Goal: Transaction & Acquisition: Purchase product/service

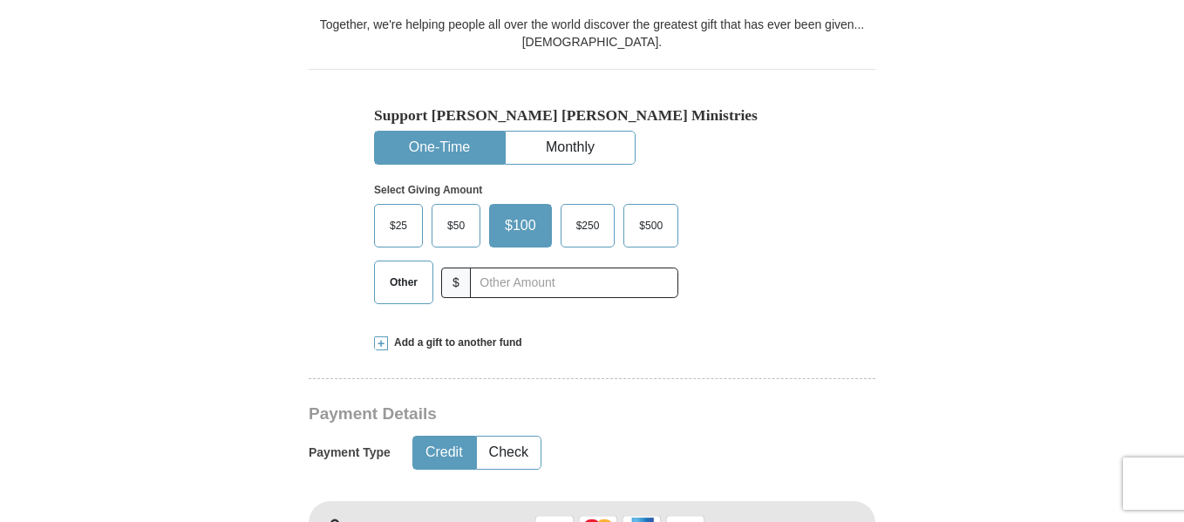
scroll to position [488, 0]
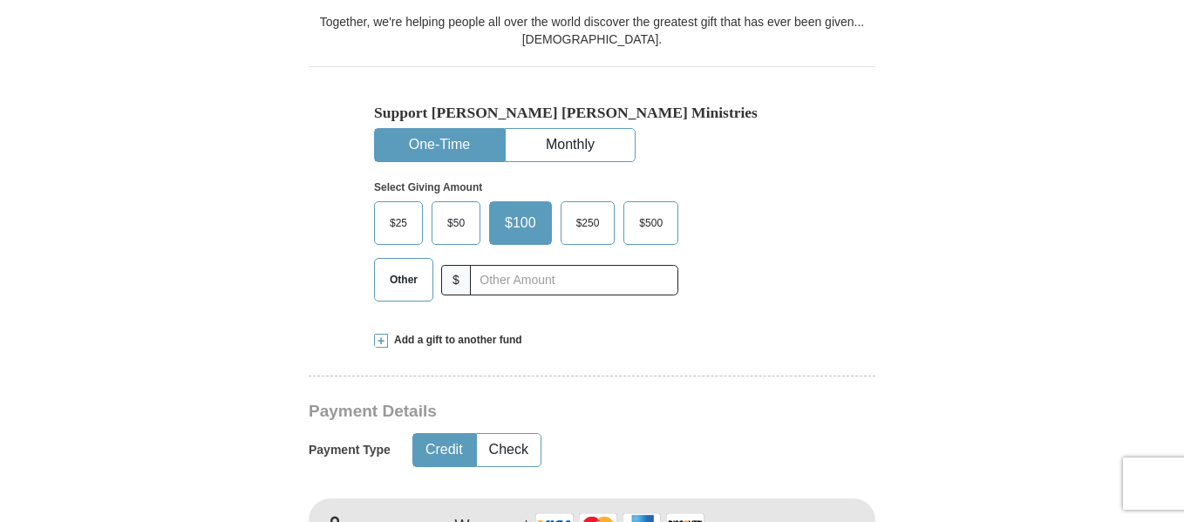
click at [391, 215] on span "$25" at bounding box center [398, 223] width 35 height 26
click at [0, 0] on input "$25" at bounding box center [0, 0] width 0 height 0
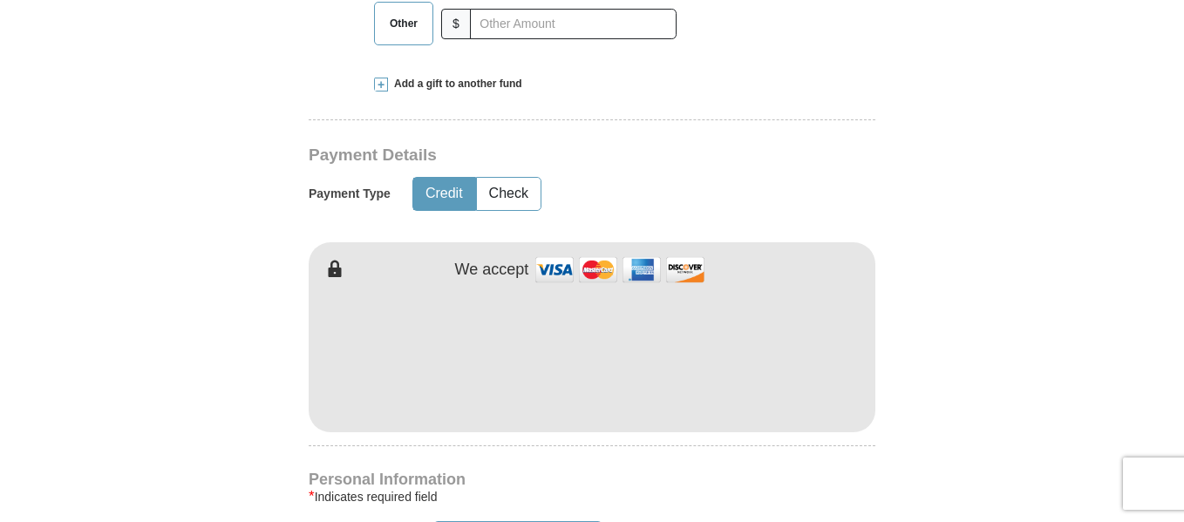
scroll to position [767, 0]
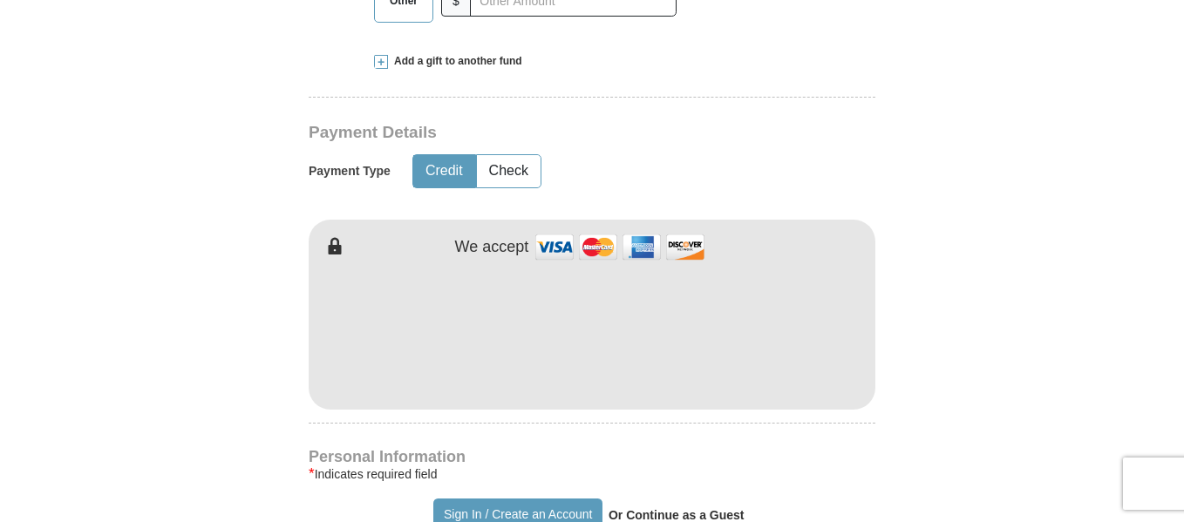
click at [282, 440] on form "Already have an account? Sign in for faster giving. Don't have an account? Crea…" at bounding box center [592, 371] width 994 height 2139
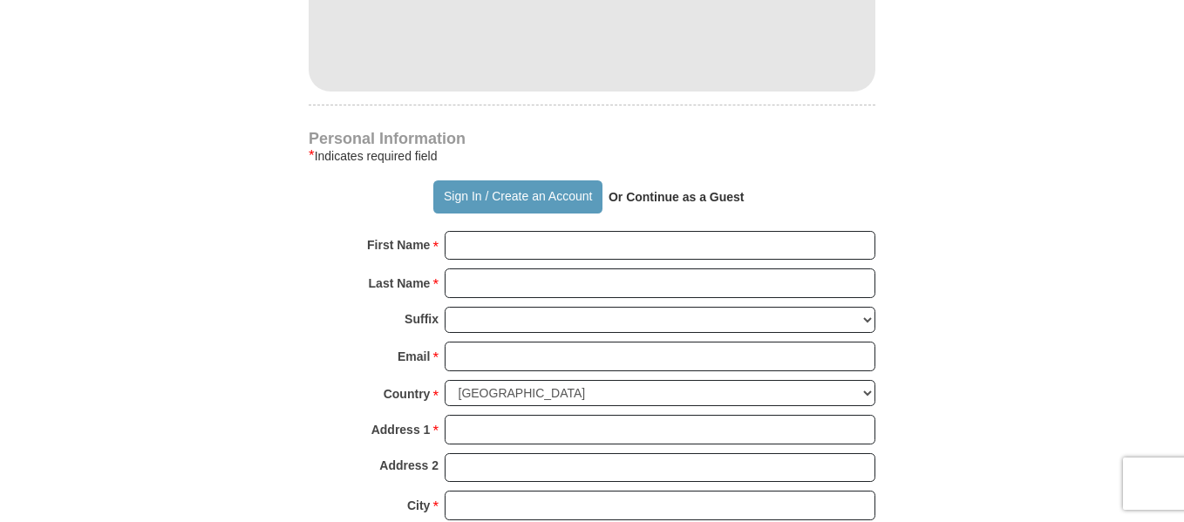
scroll to position [1116, 0]
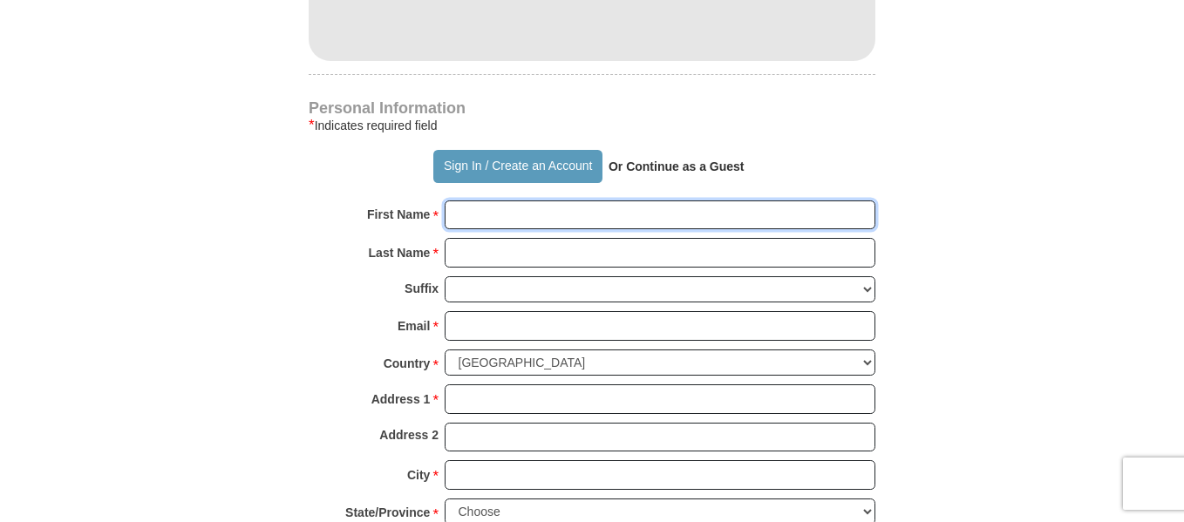
click at [535, 215] on input "First Name *" at bounding box center [660, 216] width 431 height 30
type input "[PERSON_NAME]"
click at [534, 261] on input "Last Name *" at bounding box center [660, 253] width 431 height 30
type input "[PERSON_NAME]"
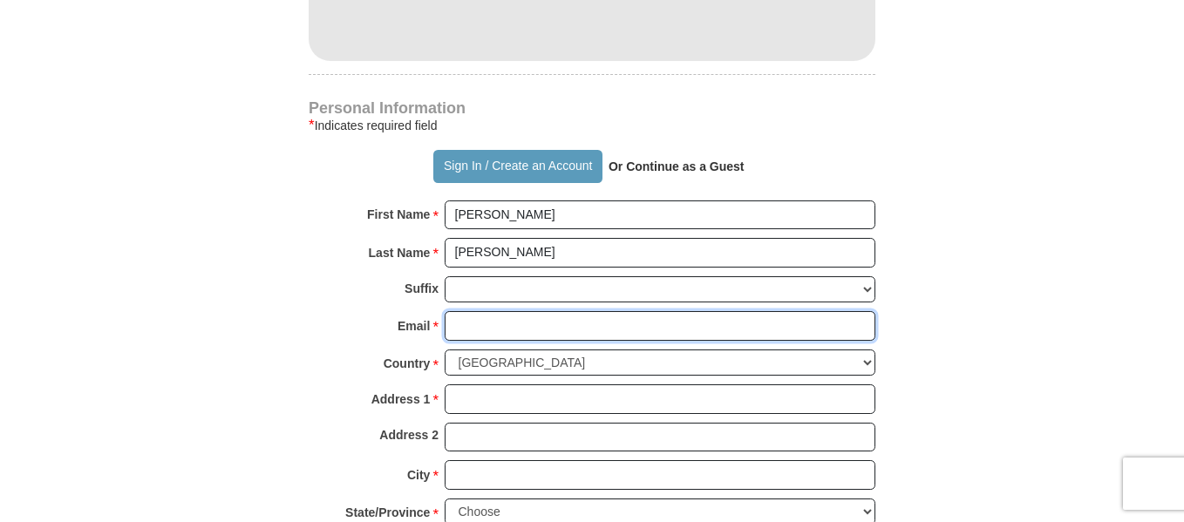
click at [481, 331] on input "Email *" at bounding box center [660, 326] width 431 height 30
type input "[EMAIL_ADDRESS][DOMAIN_NAME]"
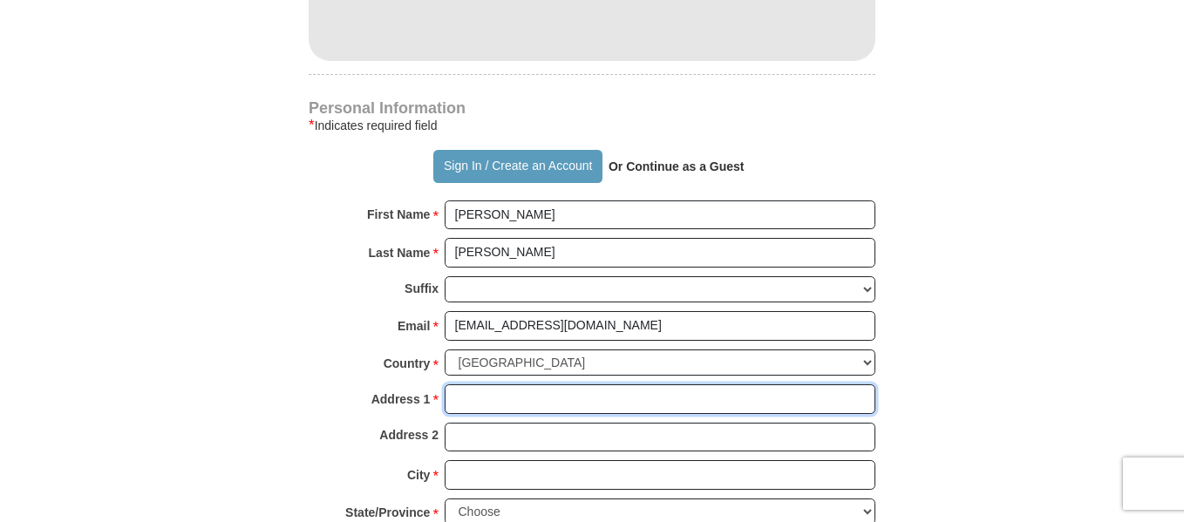
type input "[STREET_ADDRESS]"
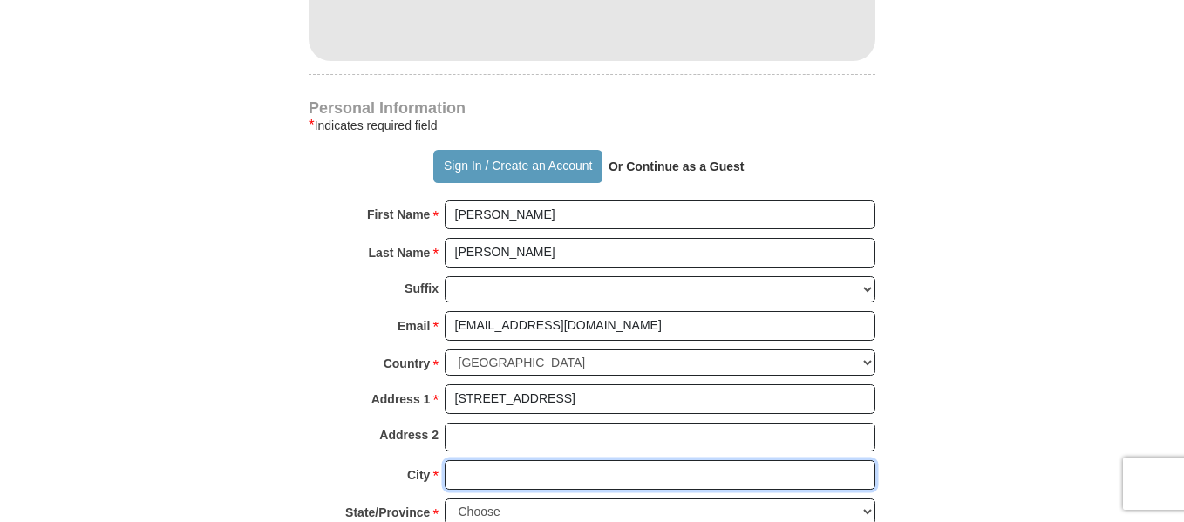
type input "[GEOGRAPHIC_DATA]"
select select "CA"
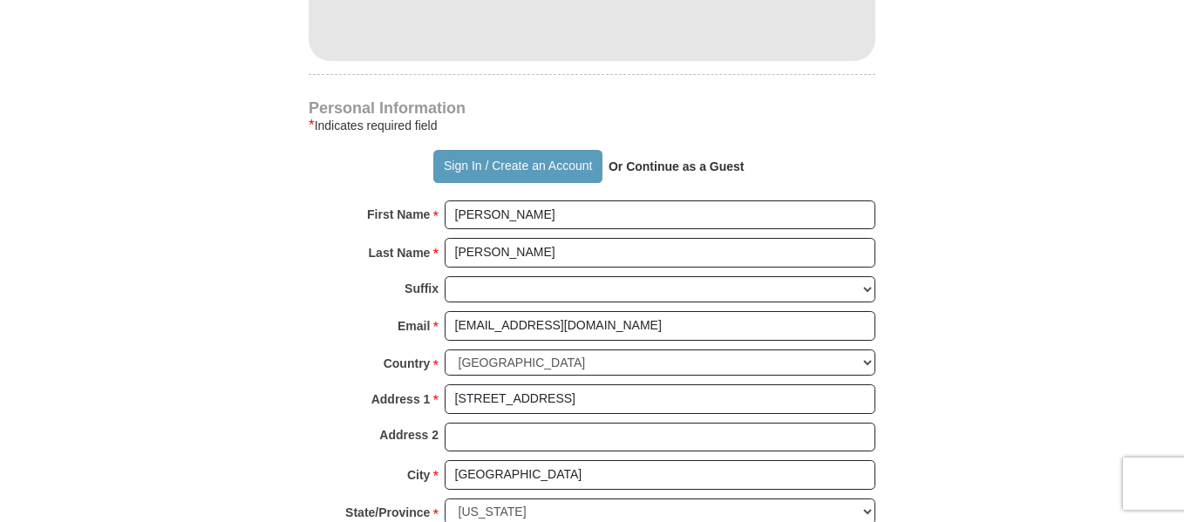
type input "92139-3847"
type input "8583267858"
click at [315, 365] on div "Country * [GEOGRAPHIC_DATA] [GEOGRAPHIC_DATA] [GEOGRAPHIC_DATA] [GEOGRAPHIC_DAT…" at bounding box center [592, 368] width 567 height 36
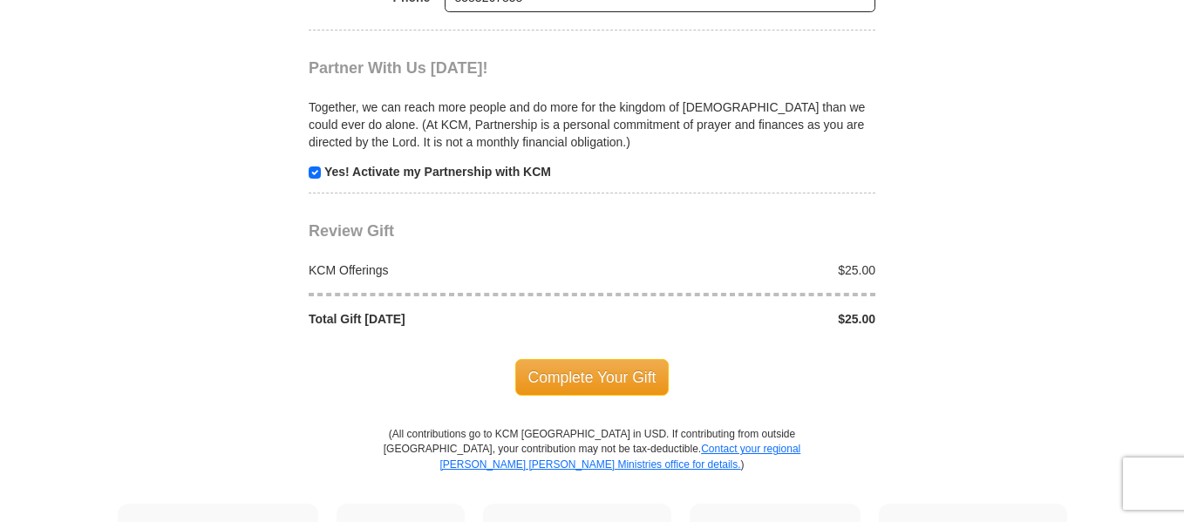
scroll to position [1744, 0]
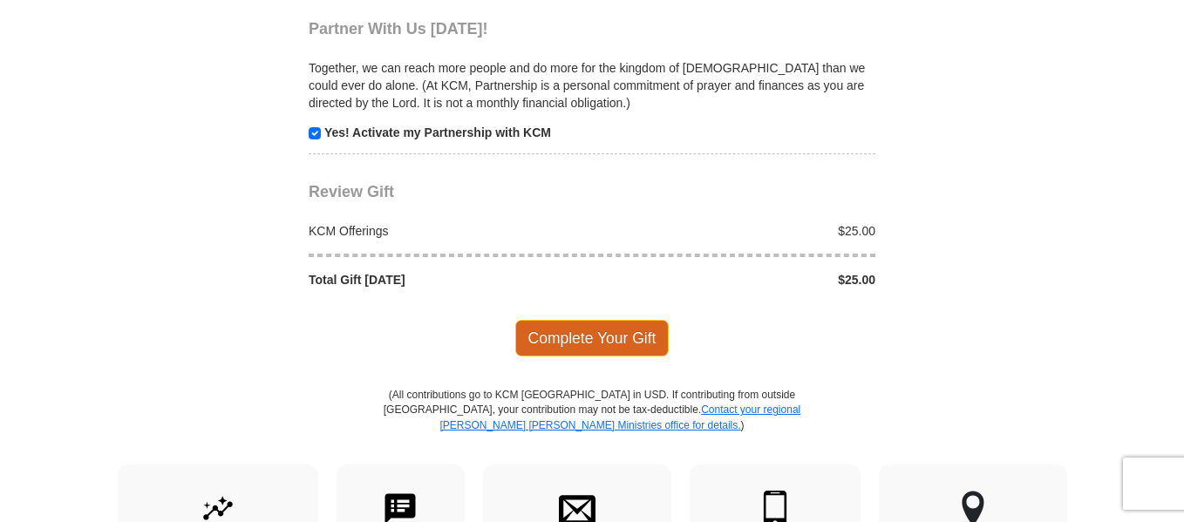
click at [576, 341] on span "Complete Your Gift" at bounding box center [592, 338] width 154 height 37
